Goal: Task Accomplishment & Management: Use online tool/utility

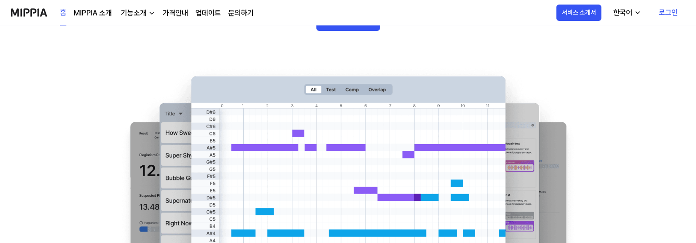
scroll to position [45, 0]
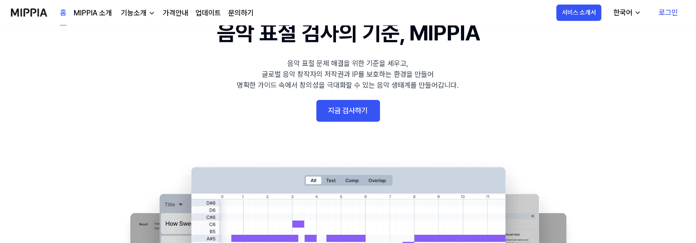
click at [346, 113] on link "지금 검사하기" at bounding box center [348, 111] width 64 height 22
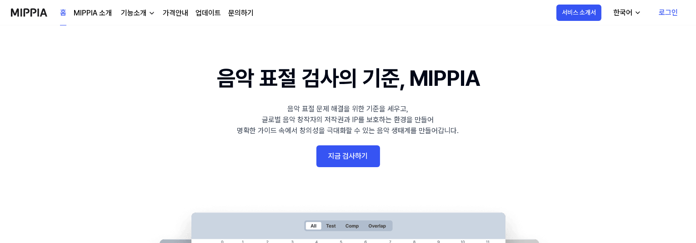
scroll to position [45, 0]
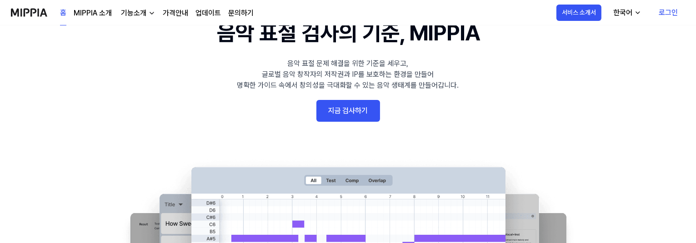
click at [668, 11] on link "로그인" at bounding box center [668, 12] width 34 height 25
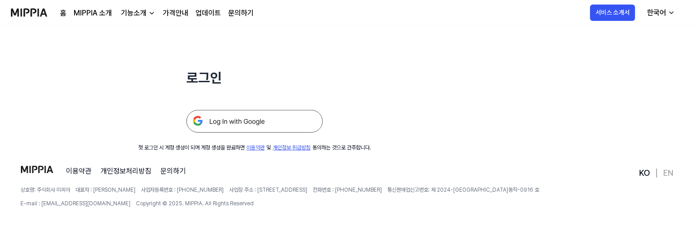
scroll to position [91, 0]
click at [234, 121] on img at bounding box center [254, 121] width 136 height 23
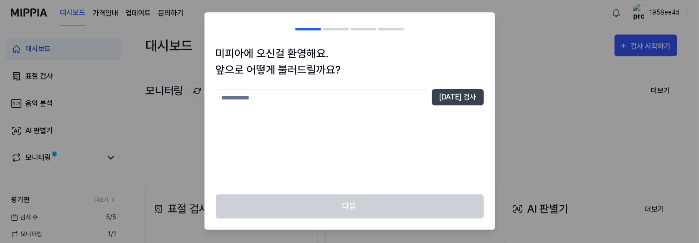
click at [238, 99] on input "text" at bounding box center [322, 98] width 213 height 18
type input "********"
click at [460, 98] on button "중복 검사" at bounding box center [458, 97] width 52 height 16
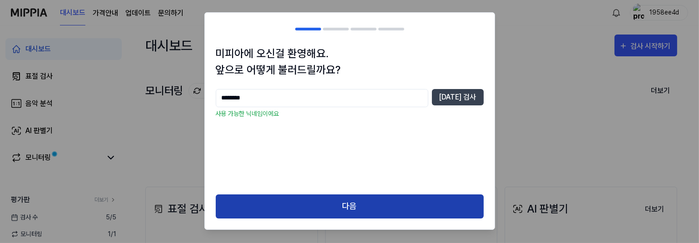
click at [349, 206] on button "다음" at bounding box center [350, 206] width 268 height 24
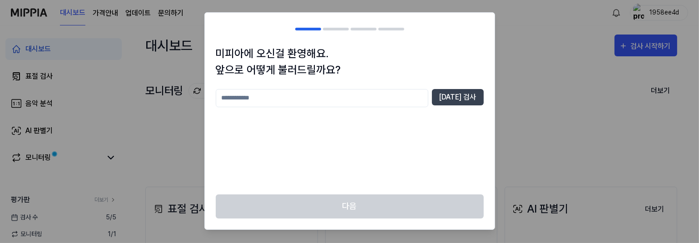
click at [238, 98] on input "text" at bounding box center [322, 98] width 213 height 18
type input "********"
click at [464, 97] on button "중복 검사" at bounding box center [458, 97] width 52 height 16
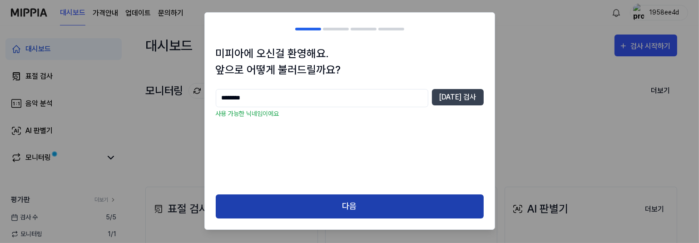
click at [350, 206] on button "다음" at bounding box center [350, 206] width 268 height 24
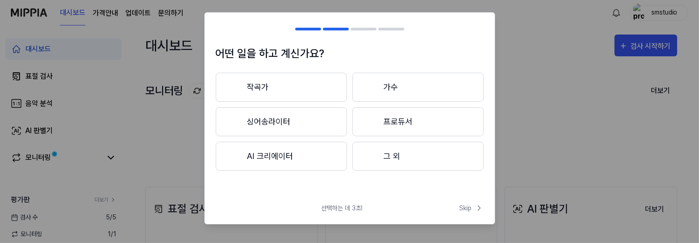
click at [394, 154] on button "그 외" at bounding box center [418, 156] width 131 height 29
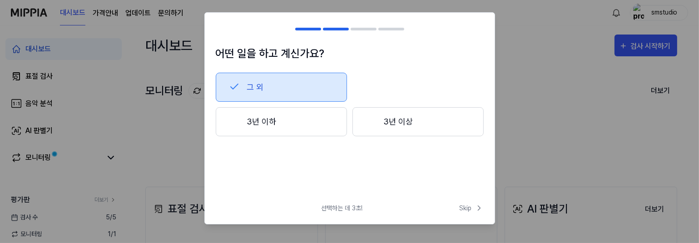
click at [399, 120] on button "3년 이상" at bounding box center [418, 121] width 131 height 29
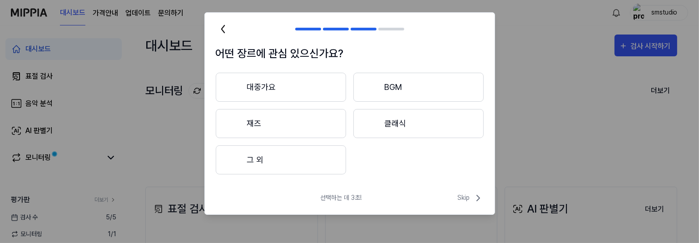
click at [254, 161] on button "그 외" at bounding box center [281, 159] width 130 height 29
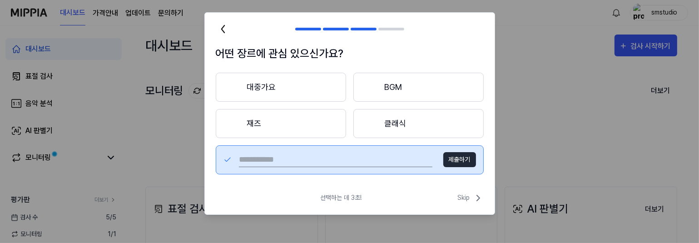
click at [252, 160] on input "text" at bounding box center [336, 160] width 194 height 15
type input "*"
type input "*********"
click at [463, 163] on button "제출하기" at bounding box center [460, 159] width 33 height 15
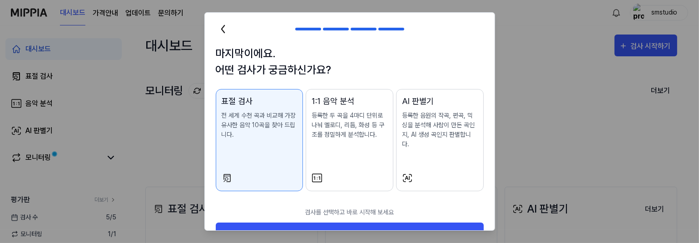
scroll to position [26, 0]
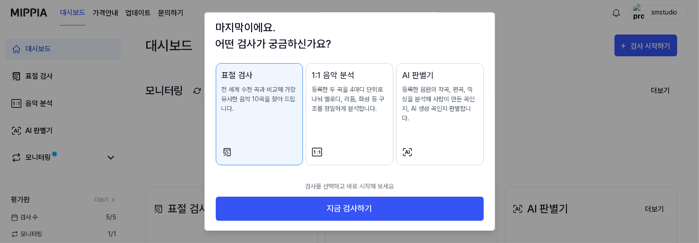
click at [431, 116] on p "등록한 음원의 작곡, 편곡, 믹싱을 분석해 사람이 만든 곡인지, AI 생성 곡인지 판별합니다." at bounding box center [440, 104] width 76 height 38
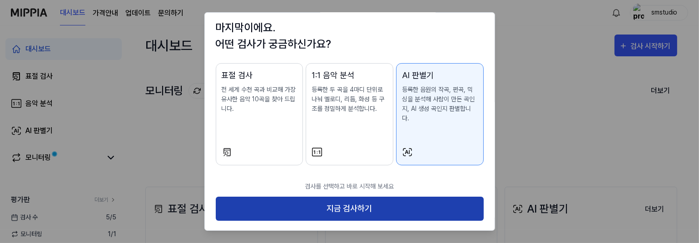
click at [340, 212] on button "지금 검사하기" at bounding box center [350, 209] width 268 height 24
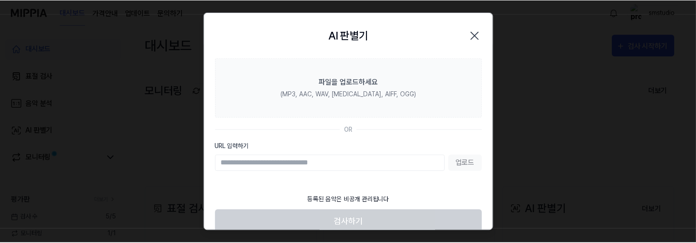
scroll to position [0, 0]
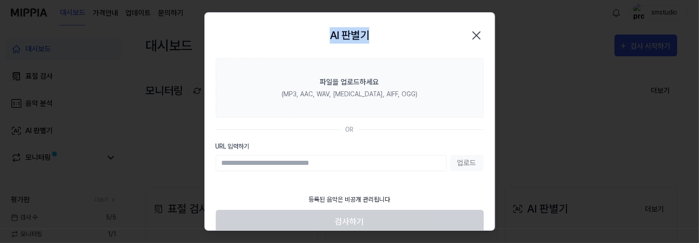
drag, startPoint x: 364, startPoint y: 17, endPoint x: 642, endPoint y: 127, distance: 299.1
click at [642, 127] on body "대시보드 가격안내 업데이트 문의하기 smstudio 대시보드 표절 검사 음악 분석 AI 판별기 모니터링 평가판 더보기 검사 수 5 / 5 모니…" at bounding box center [348, 121] width 696 height 243
click at [474, 33] on icon "button" at bounding box center [476, 35] width 15 height 15
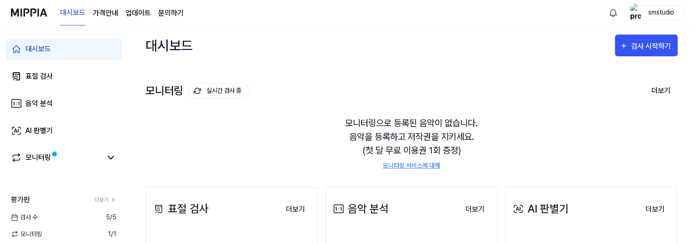
click at [100, 13] on page\) "가격안내" at bounding box center [105, 13] width 25 height 11
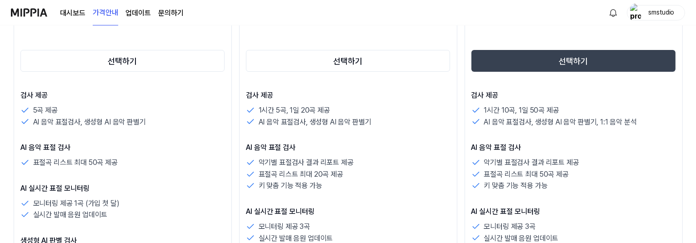
scroll to position [136, 0]
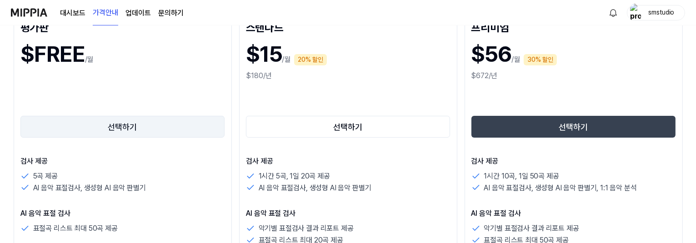
click at [124, 125] on button "선택하기" at bounding box center [122, 127] width 204 height 22
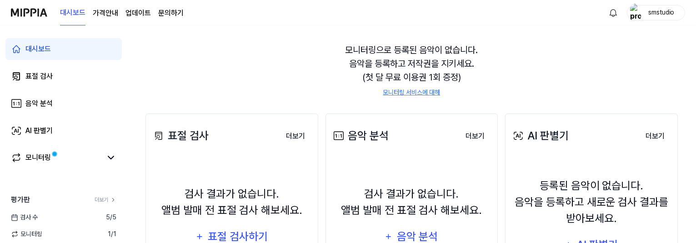
scroll to position [64, 0]
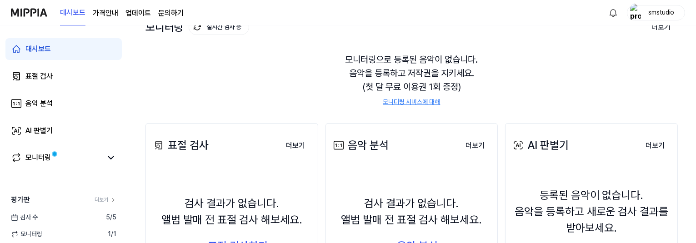
click at [571, 202] on div "등록된 음악이 없습니다. 음악을 등록하고 새로운 검사 결과를 받아보세요." at bounding box center [591, 211] width 161 height 49
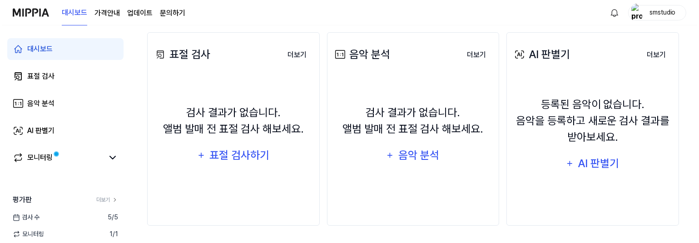
scroll to position [155, 0]
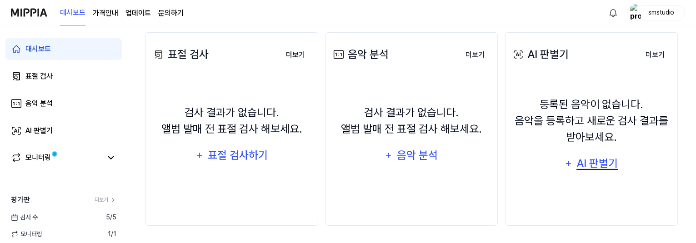
click at [585, 164] on div "AI 판별기" at bounding box center [597, 163] width 44 height 17
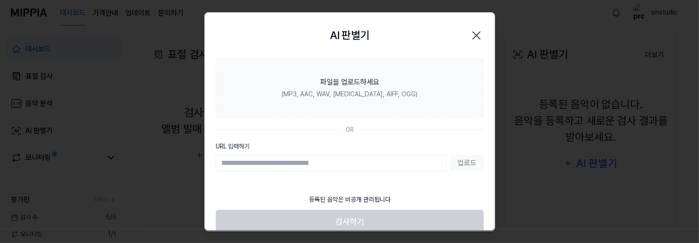
click at [434, 125] on div "OR" at bounding box center [350, 130] width 268 height 10
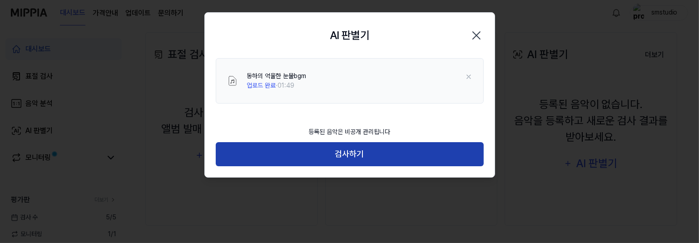
click at [349, 155] on button "검사하기" at bounding box center [350, 154] width 268 height 24
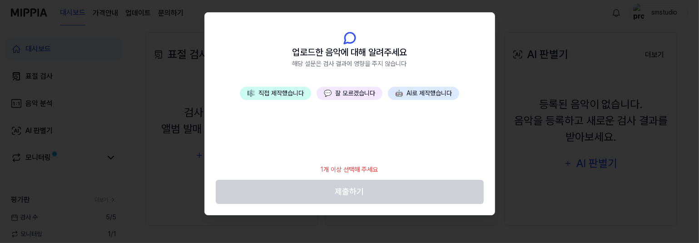
click at [426, 94] on button "🤖 AI로 제작했습니다" at bounding box center [423, 93] width 71 height 13
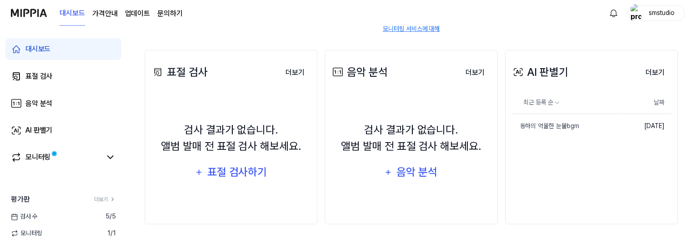
scroll to position [136, 0]
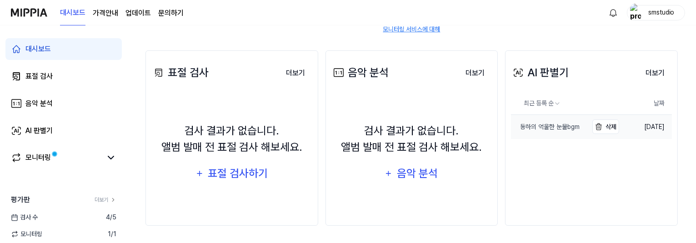
click at [558, 129] on div "동하의 억울한 눈물bgm" at bounding box center [545, 127] width 69 height 10
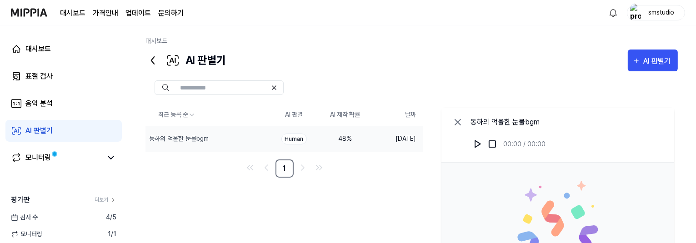
click at [558, 129] on div "동하의 억울한 눈물bgm 00:00 / 00:00 사람이 제작한 것으로 추정됩니다 AI 제작 확률 48 % 이 곡 표절일까? 표절검사 하기" at bounding box center [557, 243] width 233 height 270
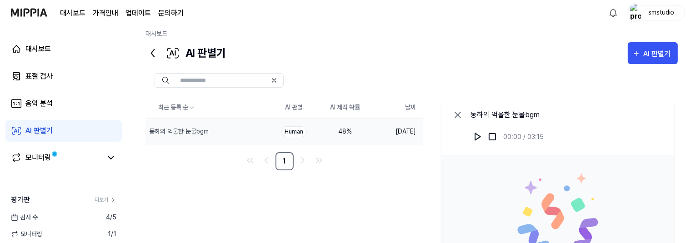
scroll to position [138, 0]
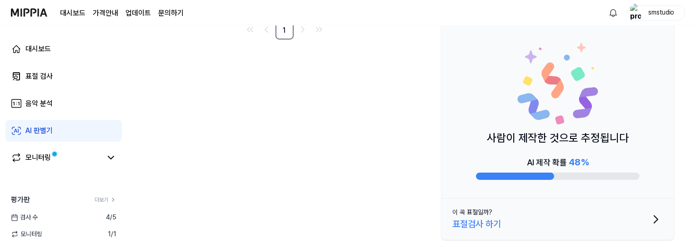
click at [613, 161] on div "AI 제작 확률 48 %" at bounding box center [558, 167] width 164 height 25
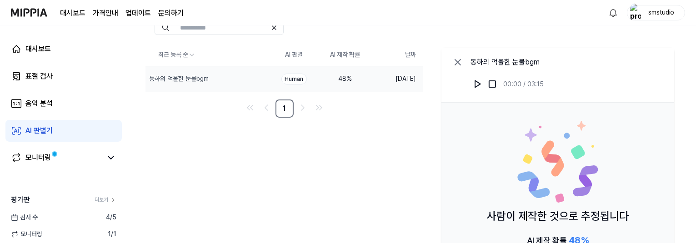
scroll to position [0, 0]
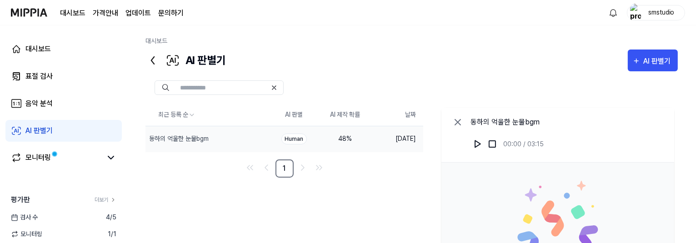
drag, startPoint x: 389, startPoint y: 178, endPoint x: 399, endPoint y: 177, distance: 10.5
click at [389, 177] on div "최근 등록 순 AI 판별 AI 제작 확률 날짜 동하의 억울한 눈물bgm 삭제 Human 48 % 2025.08.22. 1 동하의 억울한 눈물b…" at bounding box center [411, 243] width 532 height 278
click at [362, 186] on div "최근 등록 순 AI 판별 AI 제작 확률 날짜 동하의 억울한 눈물bgm 삭제 Human 48 % 2025.08.22. 1 동하의 억울한 눈물b…" at bounding box center [411, 243] width 532 height 278
click at [183, 135] on div "동하의 억울한 눈물bgm" at bounding box center [179, 139] width 60 height 10
click at [293, 140] on div "Human" at bounding box center [293, 139] width 25 height 11
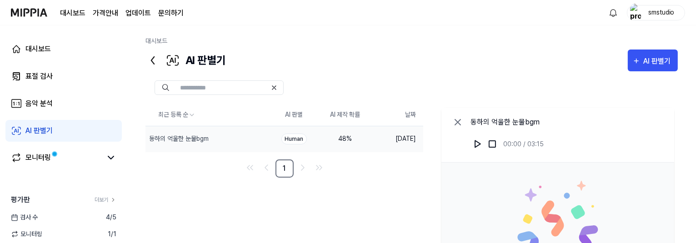
drag, startPoint x: 372, startPoint y: 189, endPoint x: 318, endPoint y: 155, distance: 63.9
click at [372, 188] on div "최근 등록 순 AI 판별 AI 제작 확률 날짜 동하의 억울한 눈물bgm 삭제 Human 48 % 2025.08.22. 1 동하의 억울한 눈물b…" at bounding box center [411, 243] width 532 height 278
click at [594, 184] on img at bounding box center [558, 222] width 82 height 82
click at [538, 114] on div "동하의 억울한 눈물bgm 00:00 / 03:15" at bounding box center [557, 135] width 233 height 55
click at [509, 124] on div "동하의 억울한 눈물bgm" at bounding box center [506, 122] width 73 height 11
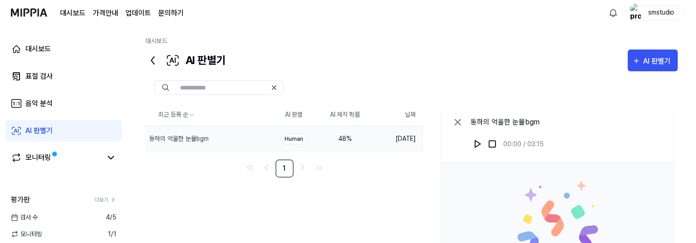
click at [499, 123] on div "동하의 억울한 눈물bgm" at bounding box center [506, 122] width 73 height 11
click at [490, 120] on div "동하의 억울한 눈물bgm" at bounding box center [506, 122] width 73 height 11
drag, startPoint x: 346, startPoint y: 170, endPoint x: 344, endPoint y: 179, distance: 10.3
click at [345, 170] on nav "1" at bounding box center [284, 169] width 278 height 18
click at [358, 193] on div "최근 등록 순 AI 판별 AI 제작 확률 날짜 동하의 억울한 눈물bgm 삭제 Human 48 % 2025.08.22. 1 동하의 억울한 눈물b…" at bounding box center [411, 243] width 532 height 278
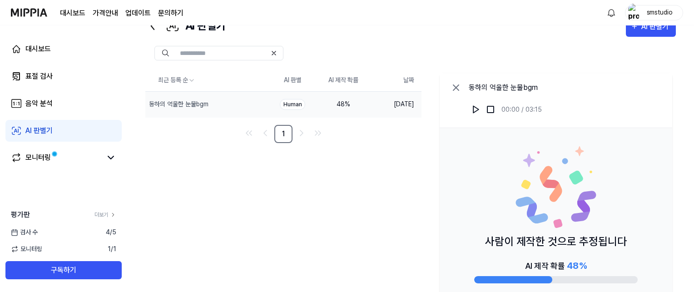
scroll to position [89, 0]
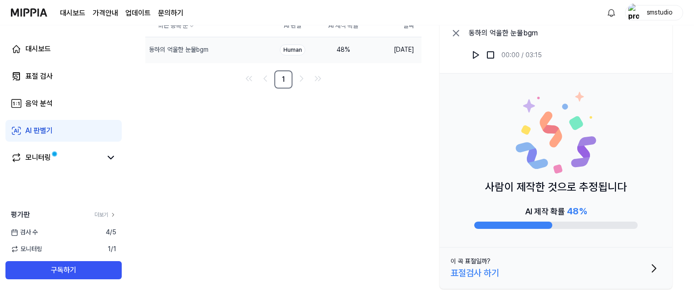
click at [30, 233] on span "검사 수" at bounding box center [24, 233] width 27 height 10
click at [385, 172] on div "최근 등록 순 AI 판별 AI 제작 확률 날짜 동하의 억울한 눈물bgm 삭제 Human 48 % 2025.08.22. 1 동하의 억울한 눈물b…" at bounding box center [410, 154] width 531 height 278
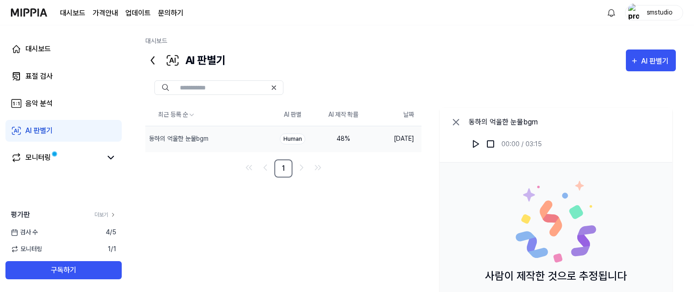
drag, startPoint x: 388, startPoint y: 187, endPoint x: 395, endPoint y: 159, distance: 28.5
click at [388, 184] on div "최근 등록 순 AI 판별 AI 제작 확률 날짜 동하의 억울한 눈물bgm 삭제 Human 48 % 2025.08.22. 1 동하의 억울한 눈물b…" at bounding box center [410, 243] width 531 height 278
click at [400, 143] on td "2025.08.22." at bounding box center [395, 139] width 53 height 26
drag, startPoint x: 393, startPoint y: 174, endPoint x: 297, endPoint y: 160, distance: 97.4
click at [392, 174] on nav "1" at bounding box center [283, 169] width 276 height 18
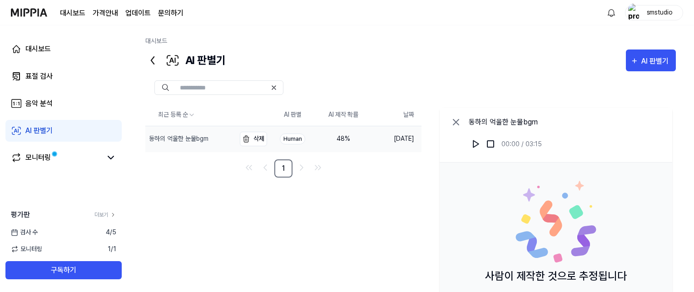
click at [180, 134] on div "동하의 억울한 눈물bgm" at bounding box center [179, 139] width 60 height 10
click at [570, 200] on img at bounding box center [556, 222] width 82 height 82
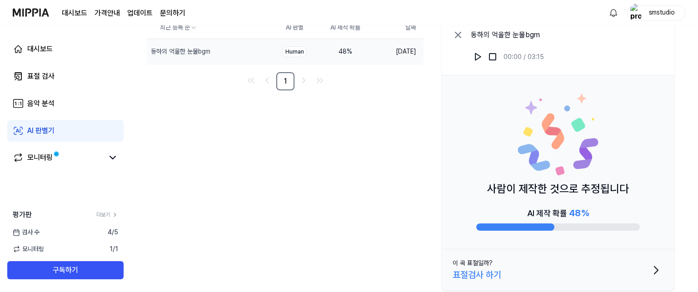
scroll to position [89, 0]
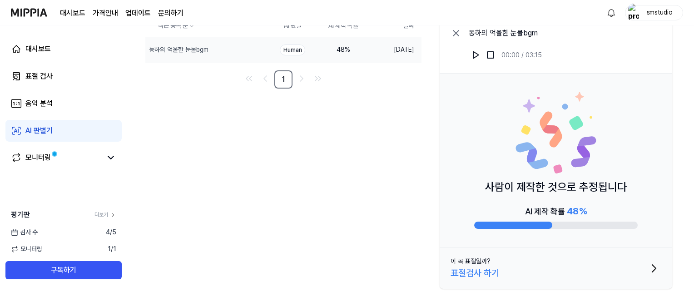
click at [654, 243] on icon "button" at bounding box center [654, 268] width 15 height 15
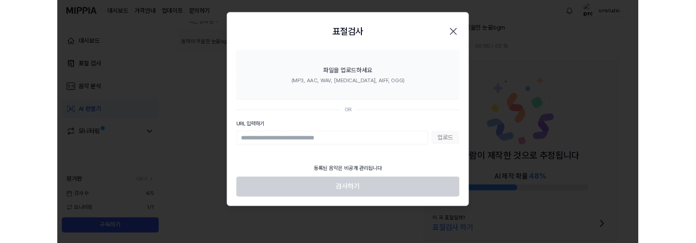
scroll to position [112, 0]
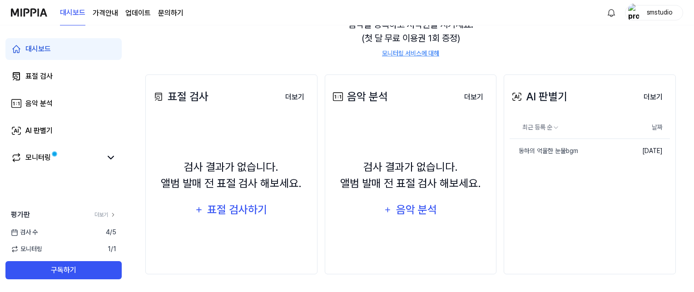
click at [582, 223] on div "AI 판별기 더보기 AI 판별기 최근 등록 순 날짜 동하의 억울한 눈물bgm 삭제 2025.08.22. 더보기" at bounding box center [590, 175] width 172 height 200
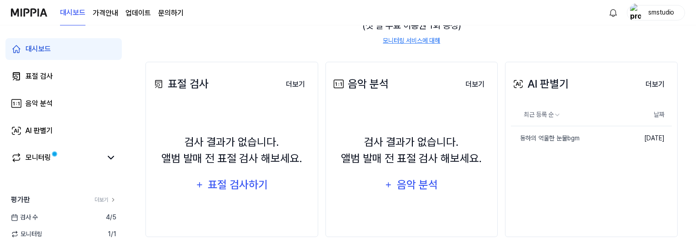
scroll to position [136, 0]
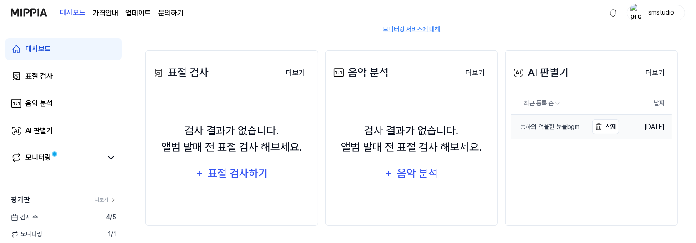
click at [569, 129] on div "동하의 억울한 눈물bgm" at bounding box center [545, 127] width 69 height 10
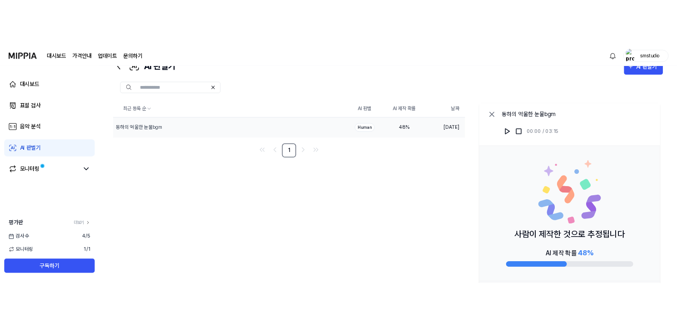
scroll to position [31, 0]
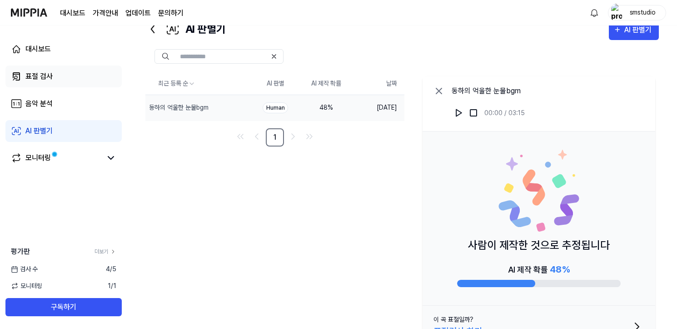
click at [35, 75] on div "표절 검사" at bounding box center [38, 76] width 27 height 11
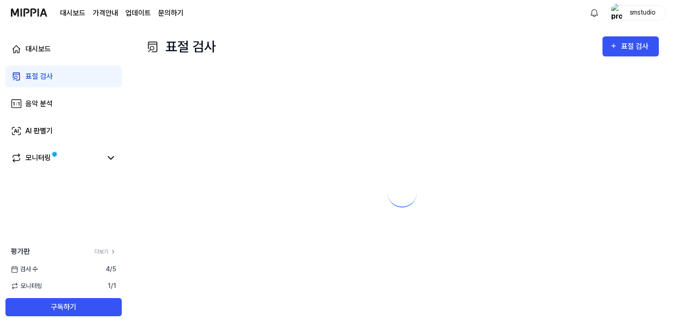
scroll to position [0, 0]
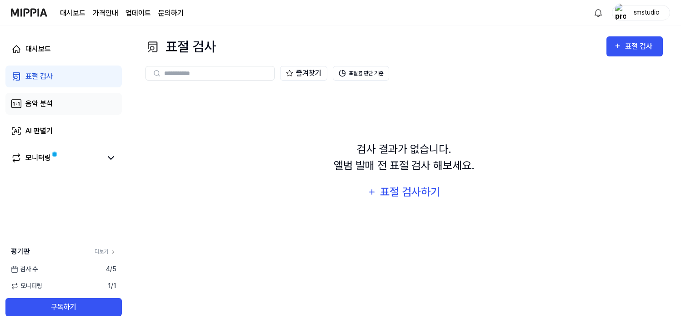
click at [42, 103] on div "음악 분석" at bounding box center [38, 103] width 27 height 11
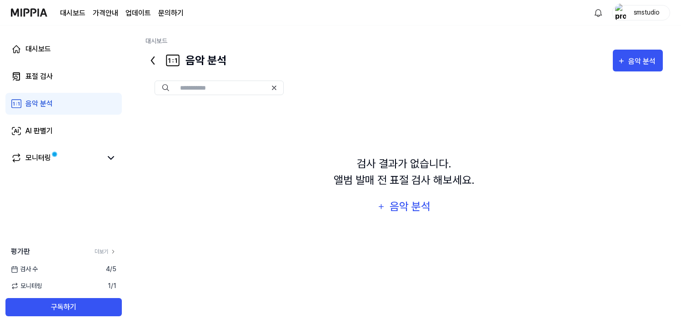
click at [33, 102] on div "음악 분석" at bounding box center [38, 103] width 27 height 11
click at [33, 100] on div "음악 분석" at bounding box center [38, 103] width 27 height 11
click at [44, 160] on div "모니터링" at bounding box center [37, 157] width 25 height 11
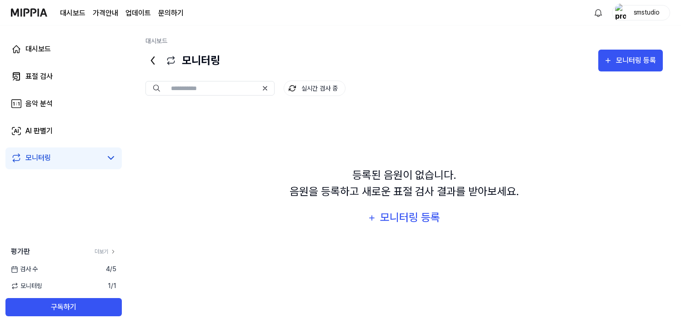
click at [81, 14] on link "대시보드" at bounding box center [72, 13] width 25 height 11
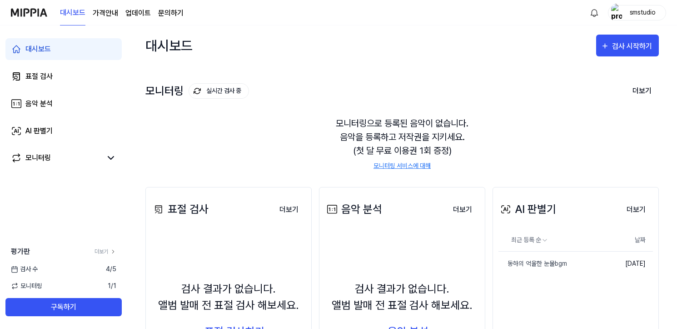
click at [105, 10] on page\) "가격안내" at bounding box center [105, 13] width 25 height 11
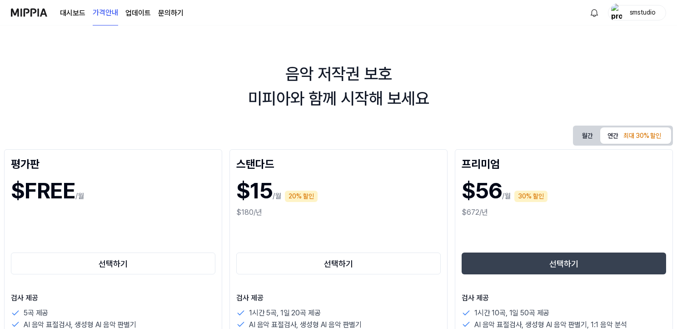
drag, startPoint x: 80, startPoint y: 66, endPoint x: 114, endPoint y: 71, distance: 33.5
click at [114, 71] on div "음악 저작권 보호 미피아와 함께 시작해 보세요" at bounding box center [338, 86] width 677 height 49
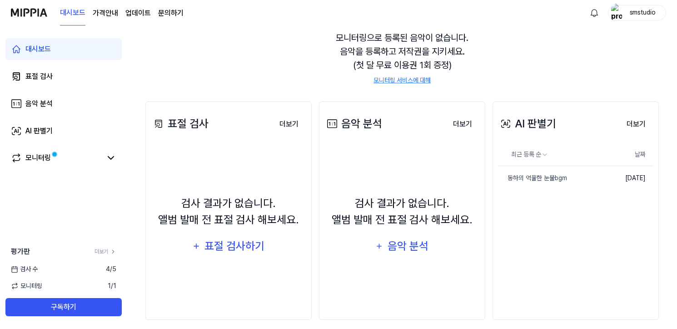
scroll to position [95, 0]
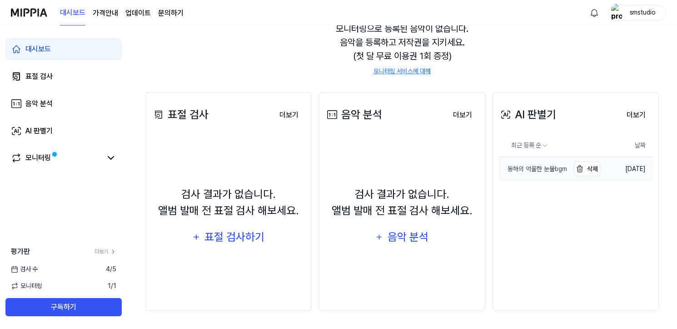
click at [543, 168] on div "동하의 억울한 눈물bgm" at bounding box center [533, 169] width 69 height 10
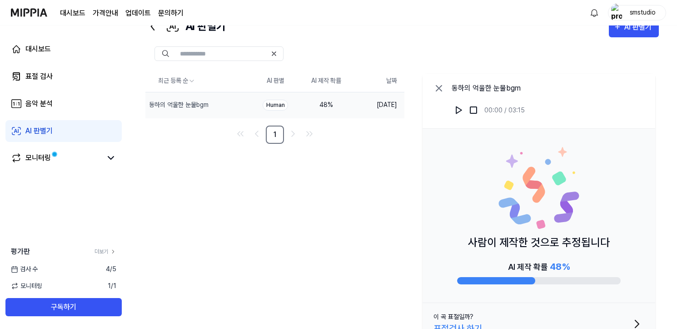
scroll to position [53, 0]
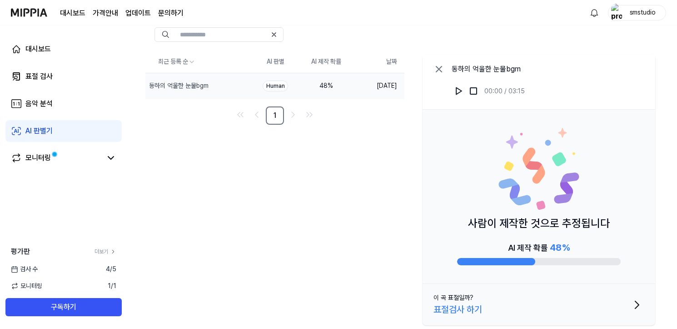
click at [314, 224] on div "최근 등록 순 AI 판별 AI 제작 확률 날짜 동하의 억울한 눈물bgm 삭제 Human 48 % 2025.08.22. 1 동하의 억울한 눈물b…" at bounding box center [402, 190] width 514 height 278
click at [329, 184] on div "최근 등록 순 AI 판별 AI 제작 확률 날짜 동하의 억울한 눈물bgm 삭제 Human 48 % 2025.08.22. 1 동하의 억울한 눈물b…" at bounding box center [402, 190] width 514 height 278
